Goal: Contribute content

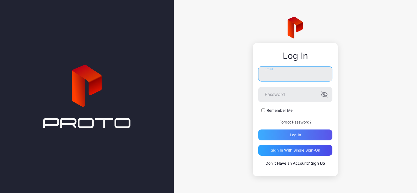
type input "**********"
click at [278, 138] on div "Log in" at bounding box center [295, 135] width 74 height 11
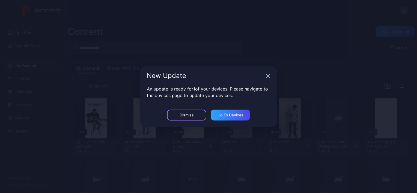
click at [196, 115] on div "Dismiss" at bounding box center [186, 115] width 39 height 11
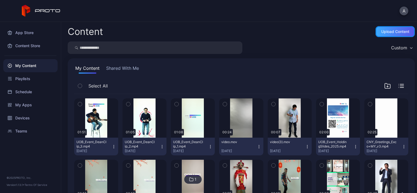
click at [378, 27] on div "Upload Content" at bounding box center [394, 31] width 39 height 11
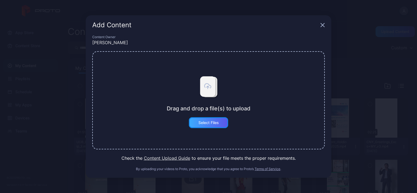
click at [203, 119] on div "Select Files" at bounding box center [208, 122] width 39 height 11
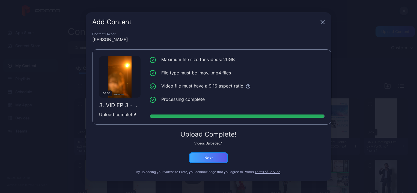
click at [214, 159] on div "Next" at bounding box center [208, 157] width 39 height 11
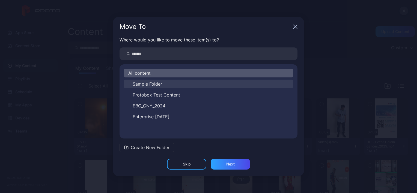
click at [152, 86] on span "Sample Folder" at bounding box center [147, 84] width 29 height 7
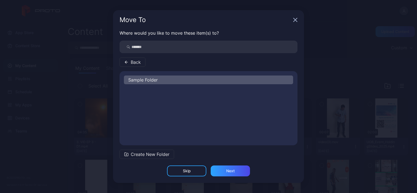
click at [130, 63] on button "Back" at bounding box center [132, 62] width 26 height 9
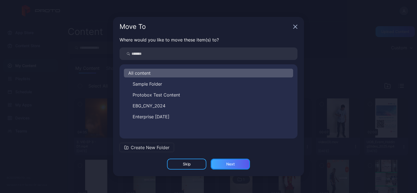
click at [227, 163] on div "Next" at bounding box center [230, 164] width 8 height 4
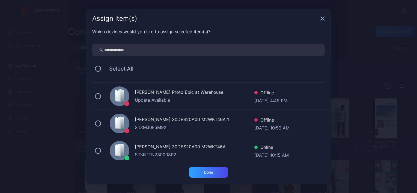
click at [98, 154] on div "[PERSON_NAME] 30DES20A00 M2WKT46A SID: BTTN230008R2 Online [DATE] 10:15 AM" at bounding box center [211, 150] width 239 height 27
click at [212, 169] on div "Done" at bounding box center [208, 172] width 39 height 11
